Goal: Task Accomplishment & Management: Complete application form

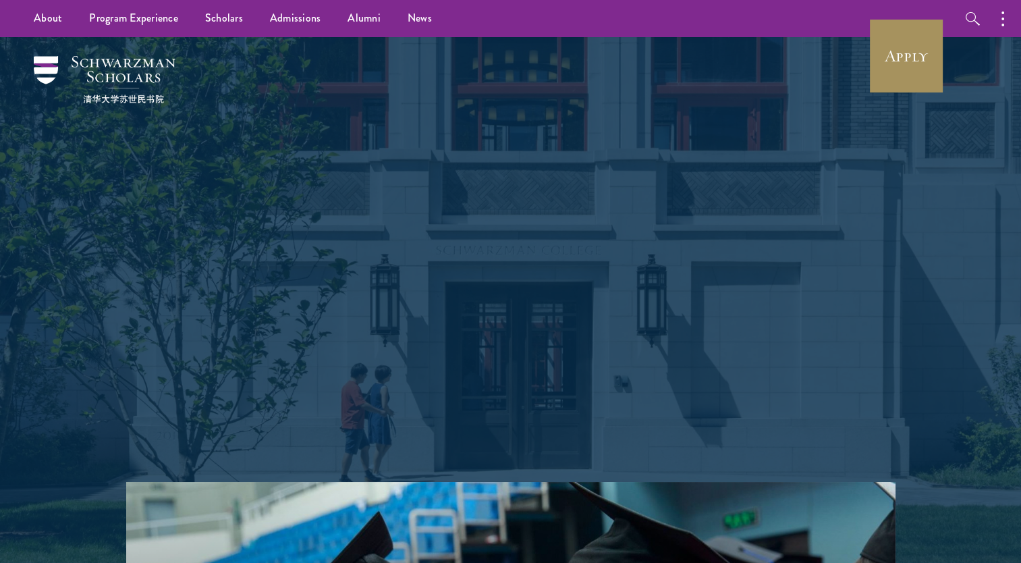
click at [927, 73] on link "Apply" at bounding box center [907, 56] width 76 height 76
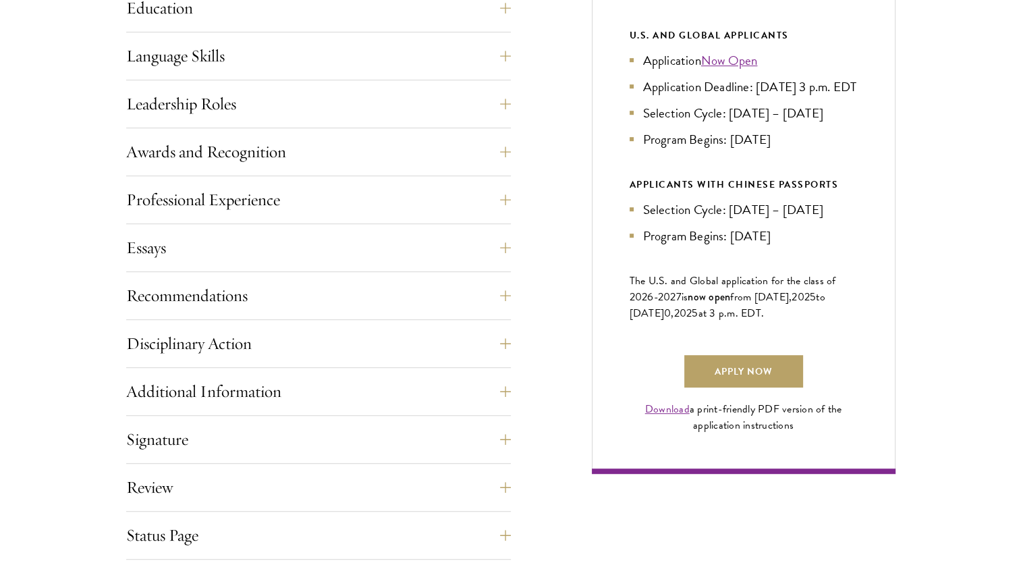
scroll to position [739, 0]
click at [732, 387] on link "Apply Now" at bounding box center [743, 370] width 119 height 32
click at [196, 347] on button "Disciplinary Action" at bounding box center [328, 343] width 385 height 32
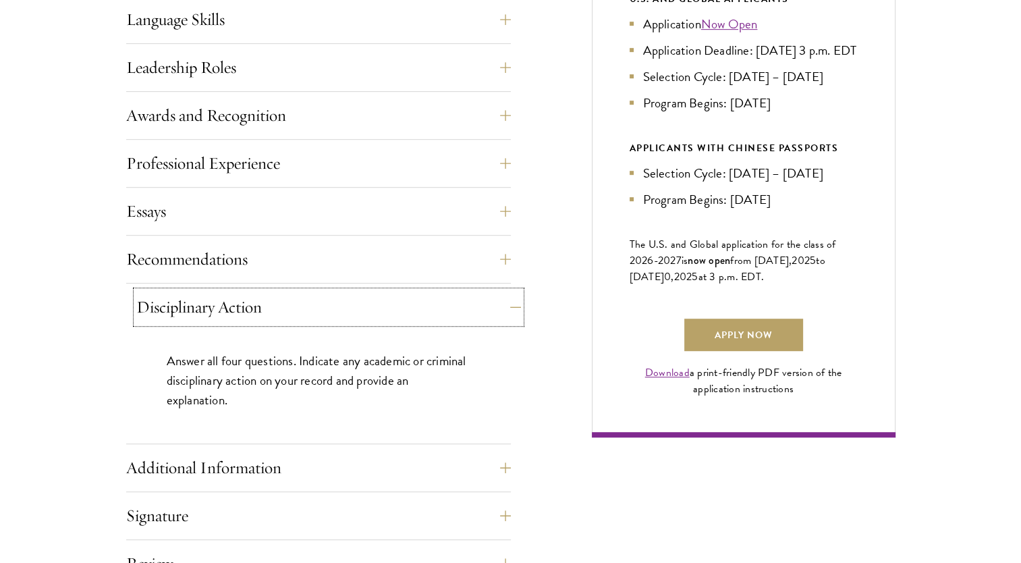
scroll to position [775, 0]
